Goal: Task Accomplishment & Management: Manage account settings

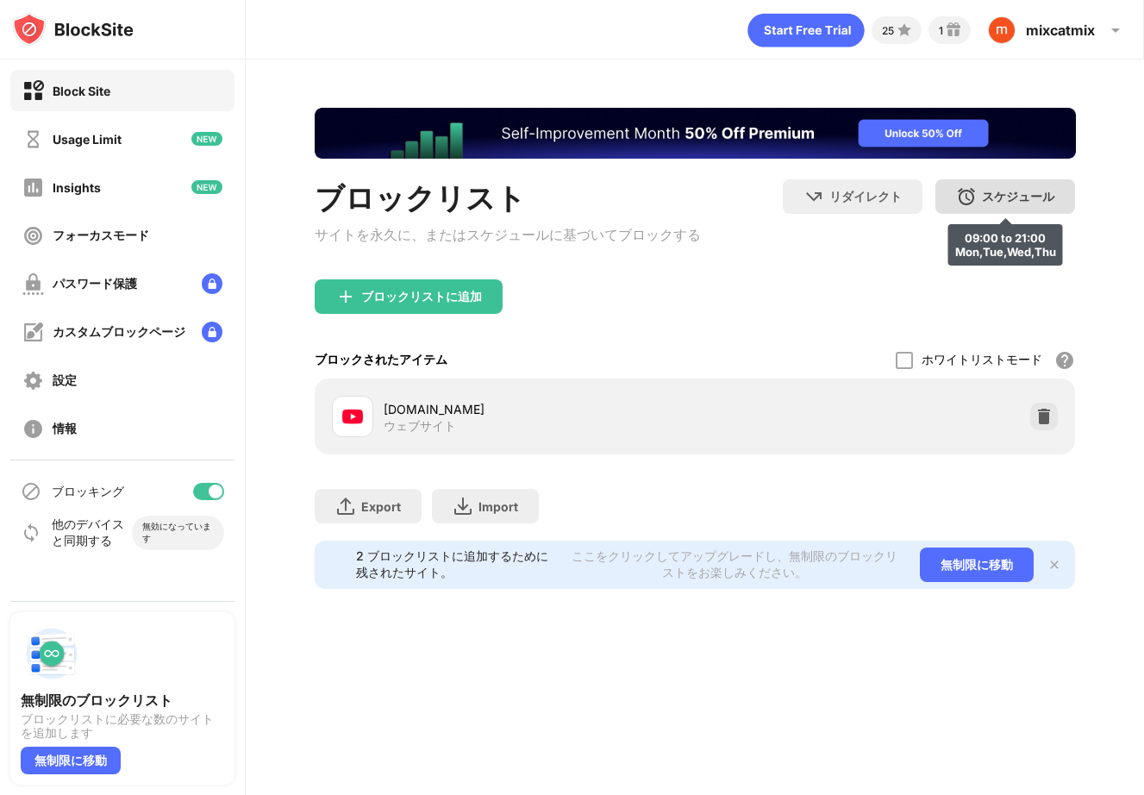
click at [1009, 185] on div "スケジュール 09:00 to 21:00 Mon,Tue,Wed,Thu" at bounding box center [1006, 196] width 140 height 34
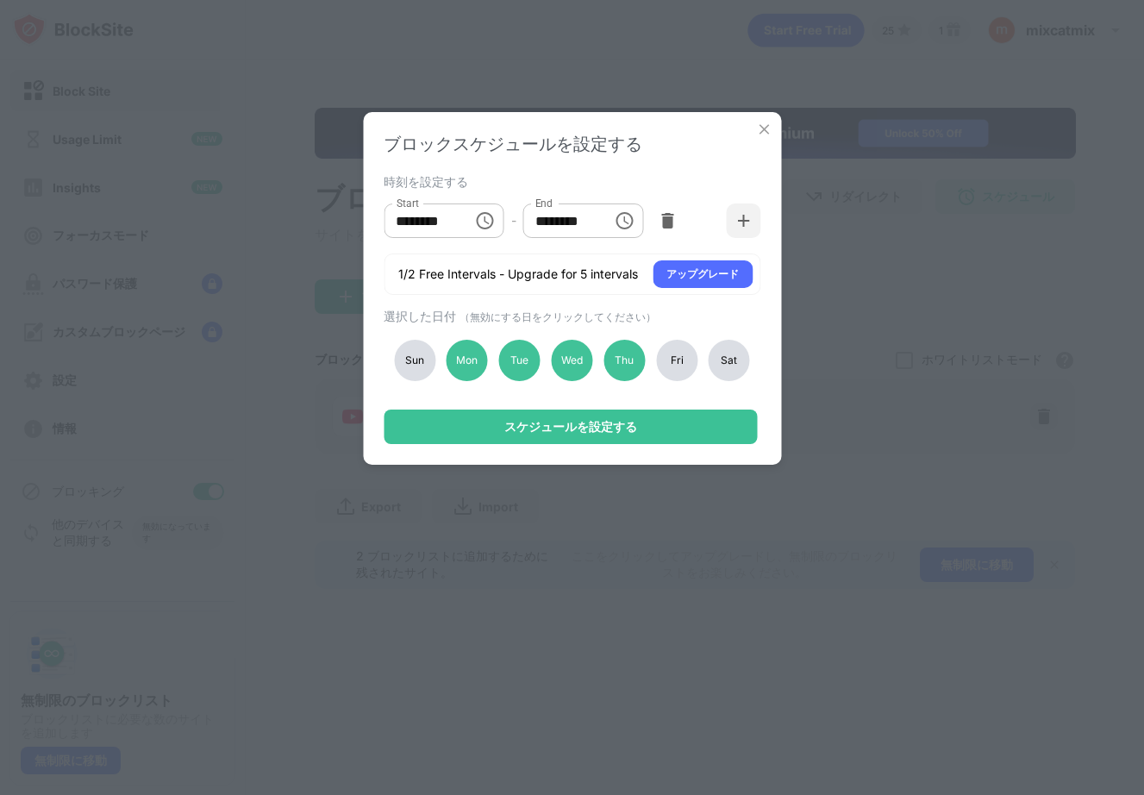
click at [678, 360] on div "Fri" at bounding box center [676, 360] width 41 height 41
click at [521, 371] on div "Tue" at bounding box center [519, 360] width 41 height 41
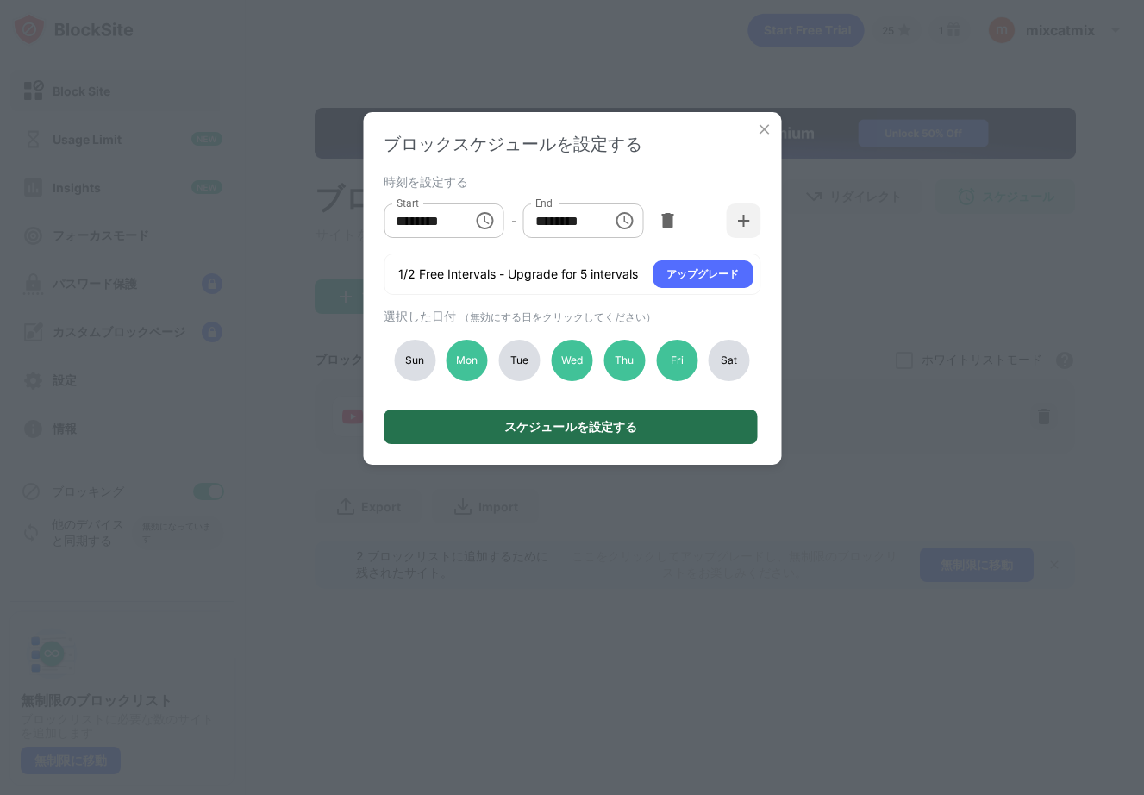
click at [544, 425] on div "スケジュールを設定する" at bounding box center [571, 427] width 133 height 14
